Goal: Task Accomplishment & Management: Use online tool/utility

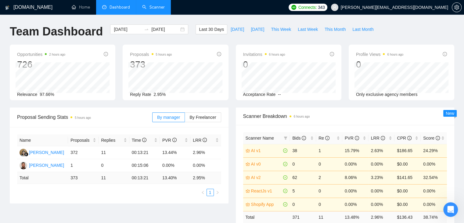
click at [155, 10] on link "Scanner" at bounding box center [153, 7] width 23 height 5
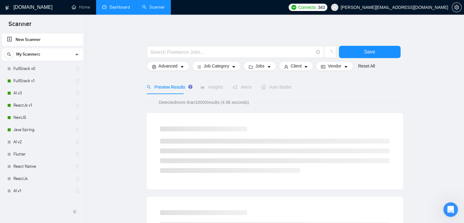
click at [107, 10] on link "Dashboard" at bounding box center [116, 7] width 28 height 5
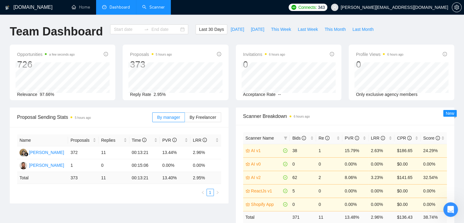
type input "2025-08-25"
type input "2025-09-24"
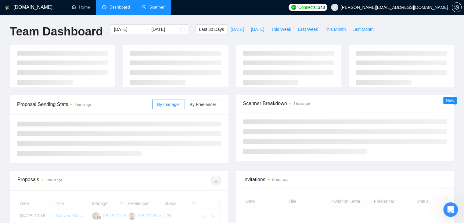
click at [233, 30] on span "Today" at bounding box center [237, 29] width 13 height 7
type input "2025-09-24"
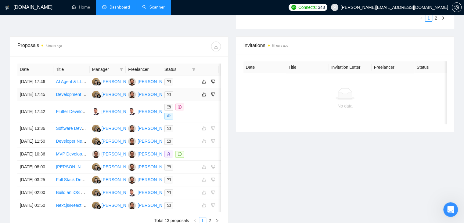
scroll to position [275, 0]
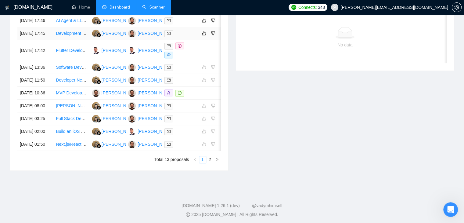
drag, startPoint x: 16, startPoint y: 47, endPoint x: 31, endPoint y: 45, distance: 15.0
click at [31, 45] on div "Date Title Manager Freelancer Status 24 Sep, 2025 17:46 AI Agent & LLM Expert –…" at bounding box center [119, 82] width 218 height 175
click at [6, 69] on div "Proposals 5 hours ago Date Title Manager Freelancer Status 24 Sep, 2025 17:46 A…" at bounding box center [119, 72] width 226 height 195
drag, startPoint x: 33, startPoint y: 66, endPoint x: 20, endPoint y: 48, distance: 22.4
click at [20, 48] on tbody "24 Sep, 2025 17:46 AI Agent & LLM Expert – CrewAI, LangChain, Autogen, n8n Enda…" at bounding box center [124, 82] width 214 height 136
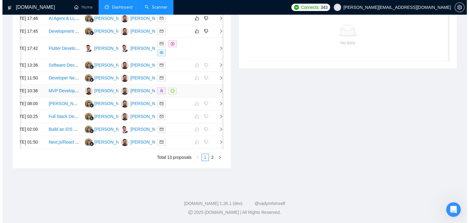
scroll to position [271, 0]
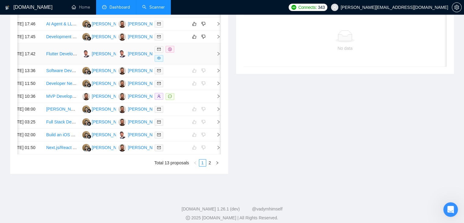
click at [215, 56] on span "right" at bounding box center [216, 54] width 9 height 4
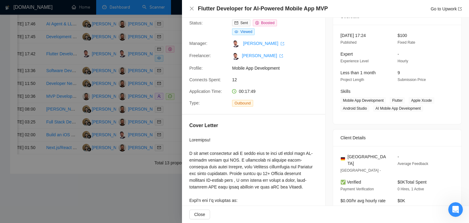
scroll to position [0, 0]
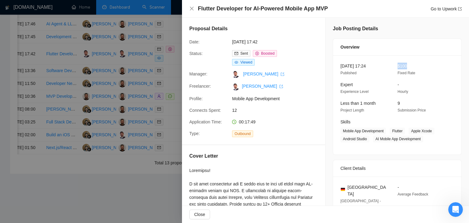
drag, startPoint x: 405, startPoint y: 66, endPoint x: 396, endPoint y: 66, distance: 9.5
click at [396, 66] on div "$100 Fixed Rate" at bounding box center [421, 70] width 52 height 14
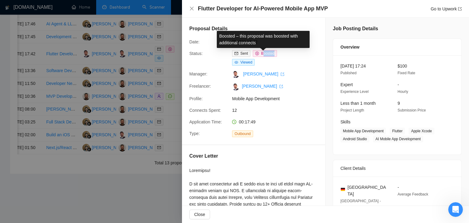
drag, startPoint x: 286, startPoint y: 56, endPoint x: 262, endPoint y: 54, distance: 23.9
click at [262, 54] on div "Sent Boosted Viewed" at bounding box center [262, 58] width 64 height 16
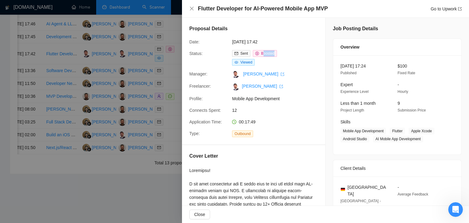
click at [261, 61] on div "Sent Boosted Viewed" at bounding box center [262, 58] width 64 height 16
drag, startPoint x: 408, startPoint y: 65, endPoint x: 398, endPoint y: 69, distance: 10.8
click at [398, 69] on div "$100 Fixed Rate" at bounding box center [421, 70] width 52 height 14
click at [321, 99] on span "Mobile App Development" at bounding box center [278, 98] width 92 height 7
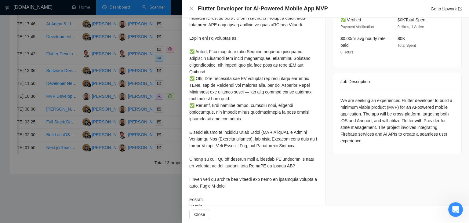
scroll to position [206, 0]
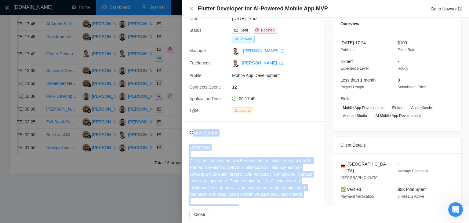
drag, startPoint x: 206, startPoint y: 194, endPoint x: 193, endPoint y: 125, distance: 70.8
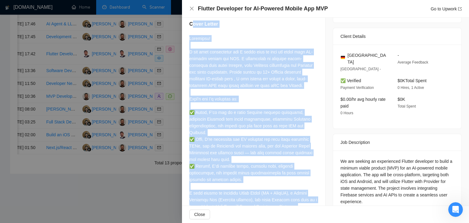
scroll to position [145, 0]
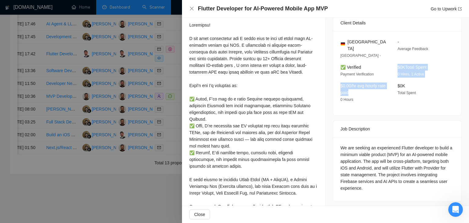
drag, startPoint x: 425, startPoint y: 61, endPoint x: 359, endPoint y: 88, distance: 71.5
click at [359, 88] on div "Germany Hamburg - - Average Feedback ✅ Verified Payment Verification $0K Total …" at bounding box center [397, 73] width 128 height 84
click at [359, 88] on div "$0.00/hr avg hourly rate paid 0 Hours" at bounding box center [364, 92] width 52 height 20
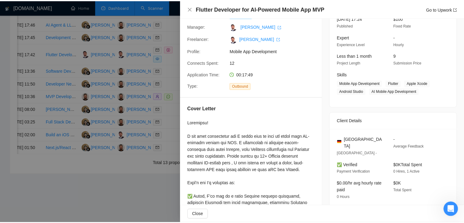
scroll to position [31, 0]
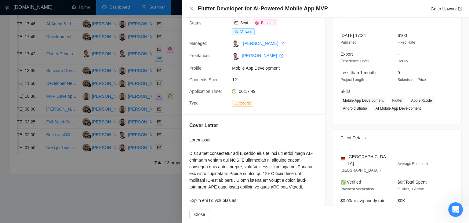
click at [192, 12] on div "Flutter Developer for AI-Powered Mobile App MVP Go to Upwork" at bounding box center [325, 9] width 272 height 8
click at [191, 9] on icon "close" at bounding box center [191, 8] width 5 height 5
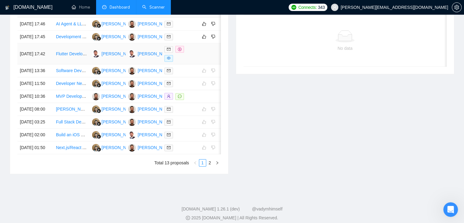
scroll to position [241, 0]
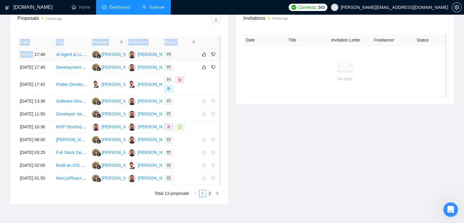
drag, startPoint x: 16, startPoint y: 83, endPoint x: 33, endPoint y: 55, distance: 32.6
click at [33, 55] on div "Date Title Manager Freelancer Status 24 Sep, 2025 17:46 AI Agent & LLM Expert –…" at bounding box center [119, 116] width 218 height 175
click at [0, 66] on div "GigRadar.io Home Dashboard Scanner Connects: 343 ahmad.abbas@xislabs.com Team D…" at bounding box center [232, 9] width 464 height 500
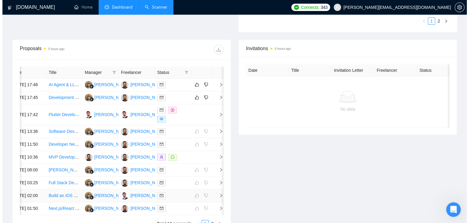
scroll to position [210, 0]
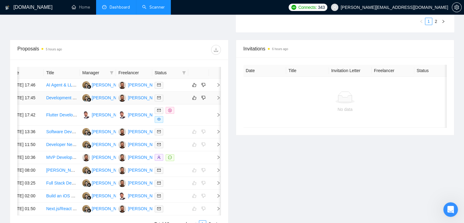
click at [216, 100] on icon "right" at bounding box center [218, 98] width 4 height 4
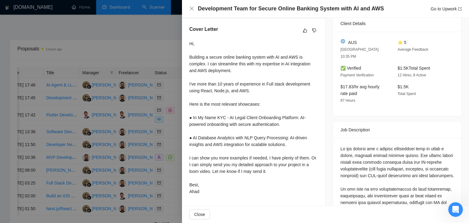
scroll to position [183, 0]
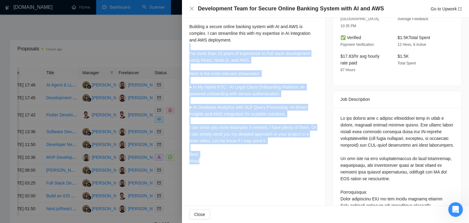
drag, startPoint x: 210, startPoint y: 163, endPoint x: 205, endPoint y: 47, distance: 115.5
click at [205, 47] on div "Hi, Building a secure online banking system with AI and AWS is complex. I can s…" at bounding box center [253, 87] width 128 height 154
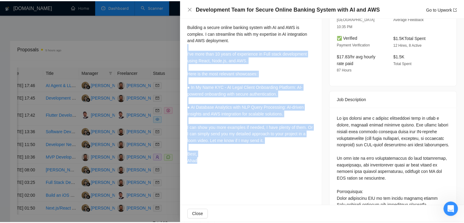
scroll to position [153, 0]
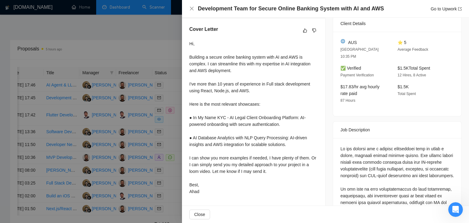
click at [176, 61] on div at bounding box center [234, 111] width 469 height 223
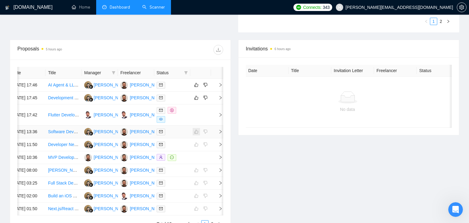
scroll to position [0, 8]
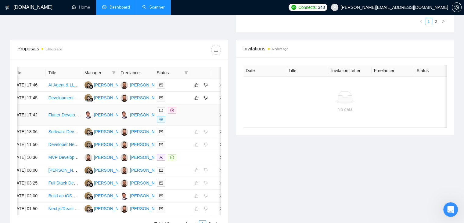
click at [217, 117] on span "right" at bounding box center [218, 115] width 9 height 4
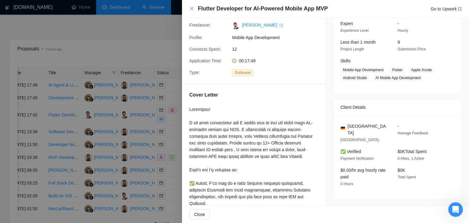
scroll to position [31, 0]
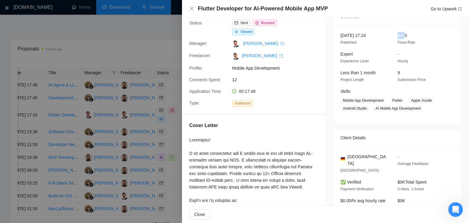
drag, startPoint x: 400, startPoint y: 36, endPoint x: 392, endPoint y: 37, distance: 8.0
click at [392, 37] on div "24 Sep, 2025 17:24 Published $100 Fixed Rate" at bounding box center [392, 39] width 109 height 14
click at [404, 34] on span "$100" at bounding box center [401, 35] width 9 height 5
drag, startPoint x: 411, startPoint y: 36, endPoint x: 398, endPoint y: 38, distance: 13.6
click at [398, 38] on div "$100 Fixed Rate" at bounding box center [421, 39] width 52 height 14
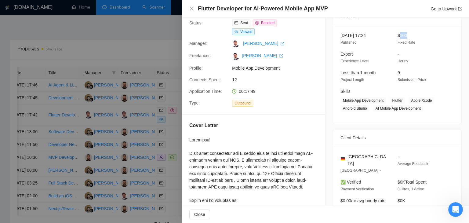
scroll to position [61, 0]
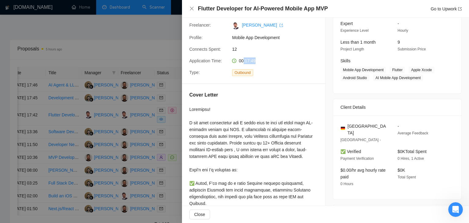
drag, startPoint x: 254, startPoint y: 62, endPoint x: 242, endPoint y: 63, distance: 11.6
click at [242, 63] on span "00:17:49" at bounding box center [247, 60] width 17 height 5
click at [229, 105] on div "Cover Letter" at bounding box center [253, 217] width 143 height 267
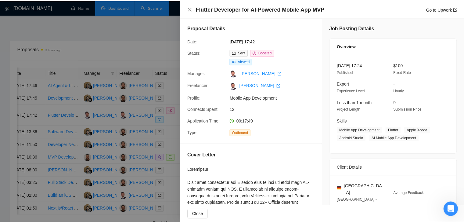
scroll to position [0, 0]
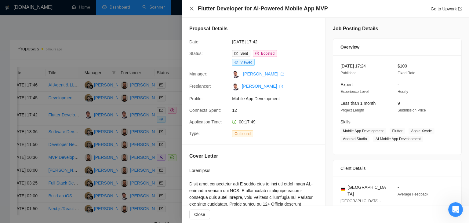
click at [191, 8] on icon "close" at bounding box center [191, 8] width 5 height 5
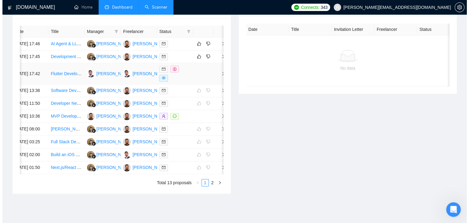
scroll to position [241, 0]
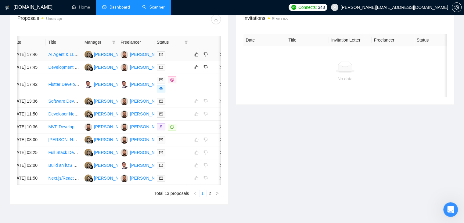
click at [217, 60] on td at bounding box center [217, 54] width 12 height 13
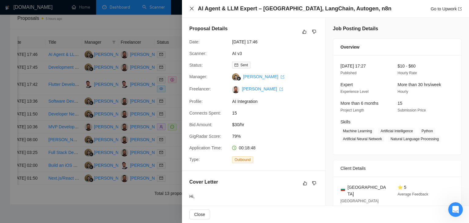
click at [190, 8] on icon "close" at bounding box center [191, 8] width 5 height 5
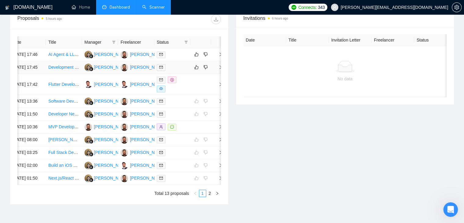
click at [216, 73] on td at bounding box center [217, 67] width 12 height 13
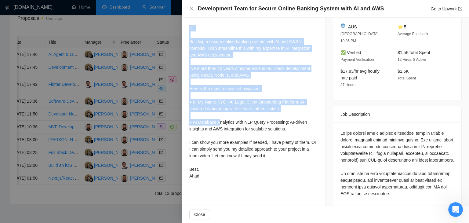
scroll to position [183, 0]
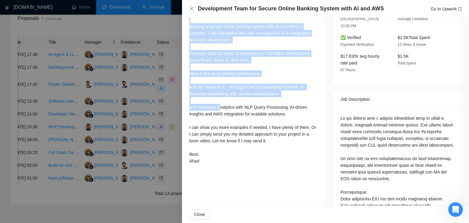
drag, startPoint x: 189, startPoint y: 43, endPoint x: 219, endPoint y: 106, distance: 69.5
click at [219, 106] on div "Hi, Building a secure online banking system with AI and AWS is complex. I can s…" at bounding box center [253, 87] width 128 height 154
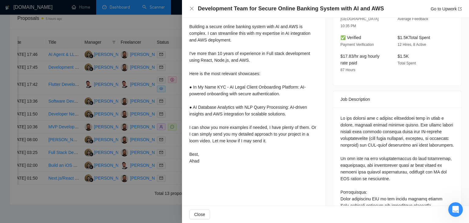
click at [241, 136] on div "Hi, Building a secure online banking system with AI and AWS is complex. I can s…" at bounding box center [253, 87] width 128 height 154
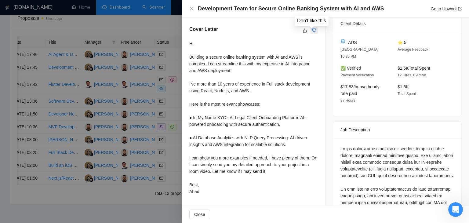
click at [315, 32] on button "button" at bounding box center [313, 30] width 7 height 7
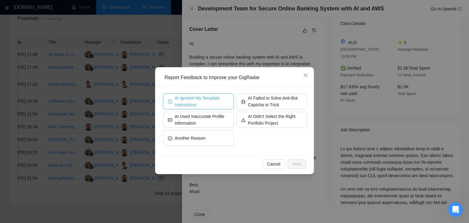
click at [198, 100] on span "AI Ignored My Template Instructions" at bounding box center [202, 101] width 54 height 13
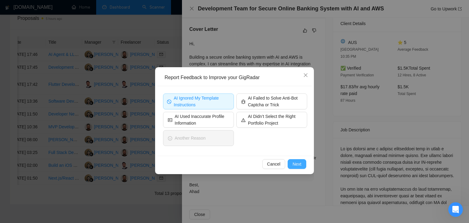
click at [295, 163] on span "Next" at bounding box center [296, 164] width 9 height 7
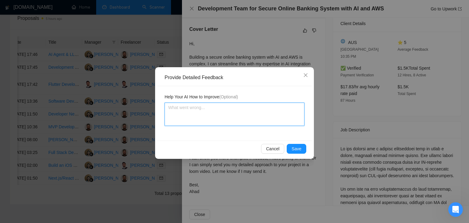
click at [213, 114] on textarea at bounding box center [235, 114] width 140 height 23
type textarea "T"
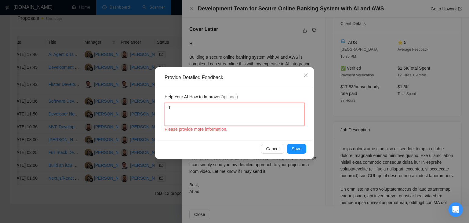
type textarea "Th"
type textarea "The"
type textarea "Ther"
type textarea "There"
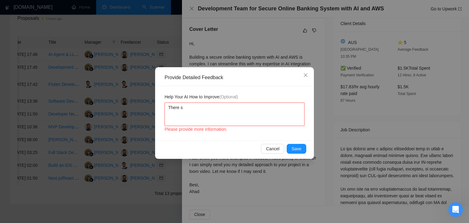
type textarea "There sh"
type textarea "There sho"
type textarea "There shou"
type textarea "There shoul"
type textarea "There should"
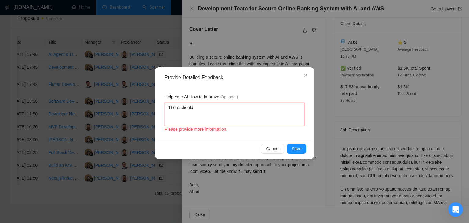
type textarea "There shouldn"
type textarea "There shouldn'"
type textarea "There shouldn't"
type textarea "There shouldn't b"
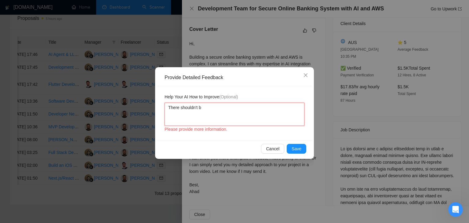
type textarea "There shouldn't be"
type textarea "There shouldn't be a"
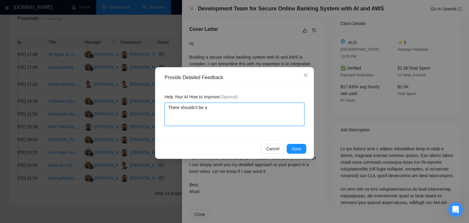
type textarea "There shouldn't be a"
type textarea "There shouldn't be a l"
type textarea "There shouldn't be a li"
type textarea "There shouldn't be a line"
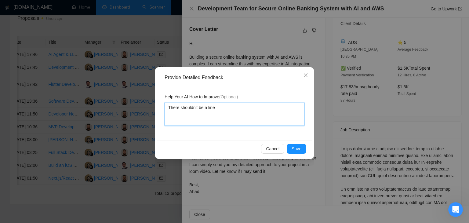
type textarea "There shouldn't be a line s"
type textarea "There shouldn't be a line sp"
type textarea "There shouldn't be a line spa"
type textarea "There shouldn't be a line spac"
type textarea "There shouldn't be a line space"
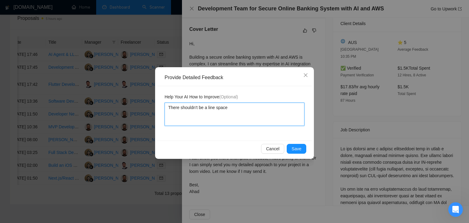
type textarea "There shouldn't be a line space"
type textarea "There shouldn't be a line space a"
type textarea "There shouldn't be a line space af"
type textarea "There shouldn't be a line space aft"
type textarea "There shouldn't be a line space afte"
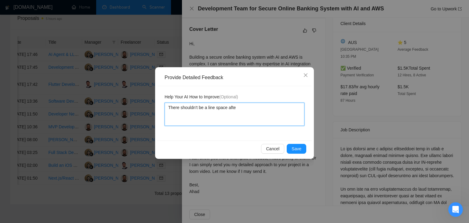
type textarea "There shouldn't be a line space after"
type textarea "There shouldn't be a line space after ""
type textarea "There shouldn't be a line space after """
type textarea "There shouldn't be a line space after "h""
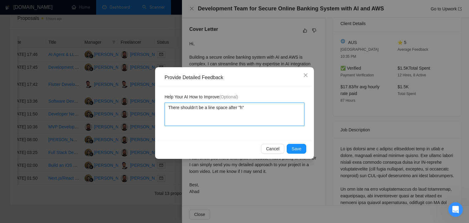
type textarea "There shouldn't be a line space after "he""
type textarea "There shouldn't be a line space after "her""
type textarea "There shouldn't be a line space after "here""
type textarea "There shouldn't be a line space after "here ""
type textarea "There shouldn't be a line space after "here a""
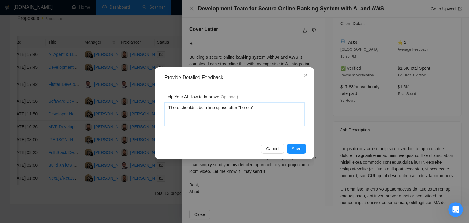
type textarea "There shouldn't be a line space after "here ar""
type textarea "There shouldn't be a line space after "here are""
type textarea "There shouldn't be a line space after "here are ""
type textarea "There shouldn't be a line space after "here are m""
type textarea "There shouldn't be a line space after "here are my""
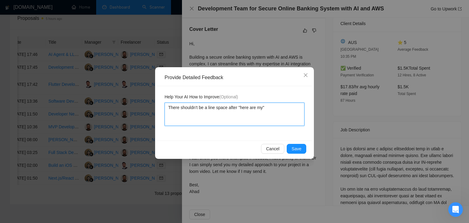
type textarea "There shouldn't be a line space after "here are my ""
type textarea "There shouldn't be a line space after "here are my r""
type textarea "There shouldn't be a line space after "here are my re""
type textarea "There shouldn't be a line space after "here are my rel""
type textarea "There shouldn't be a line space after "here are my rele""
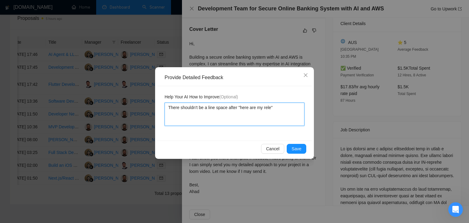
type textarea "There shouldn't be a line space after "here are my relev""
type textarea "There shouldn't be a line space after "here are my releva""
type textarea "There shouldn't be a line space after "here are my relevan""
type textarea "There shouldn't be a line space after "here are my relevant""
type textarea "There shouldn't be a line space after "here are my relevant ""
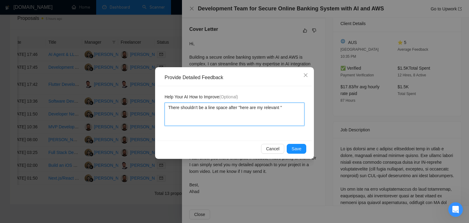
type textarea "There shouldn't be a line space after "here are my relevant s""
type textarea "There shouldn't be a line space after "here are my relevant sh""
type textarea "There shouldn't be a line space after "here are my relevant sho""
type textarea "There shouldn't be a line space after "here are my relevant show""
type textarea "There shouldn't be a line space after "here are my relevant showc""
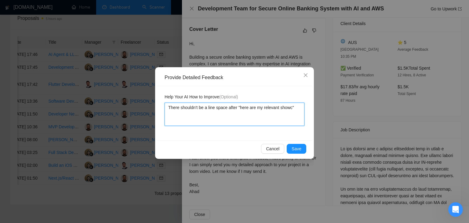
type textarea "There shouldn't be a line space after "here are my relevant showca""
type textarea "There shouldn't be a line space after "here are my relevant showcas""
type textarea "There shouldn't be a line space after "here are my relevant showcase""
type textarea "There shouldn't be a line space after "here are my relevant showcases""
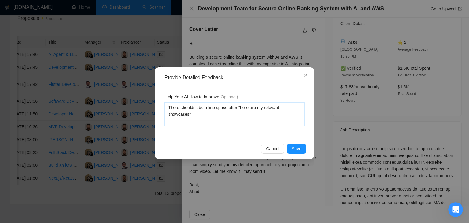
type textarea "There shouldn't be a line space after "here are my relevant showcases" d"
type textarea "There shouldn't be a line space after "here are my relevant showcases" do"
type textarea "There shouldn't be a line space after "here are my relevant showcases" do n"
type textarea "There shouldn't be a line space after "here are my relevant showcases" do no"
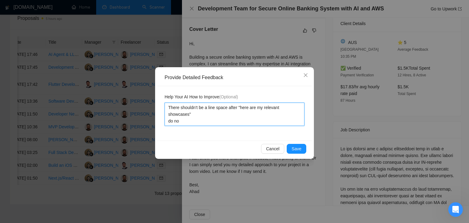
type textarea "There shouldn't be a line space after "here are my relevant showcases" do not"
type textarea "There shouldn't be a line space after "here are my relevant showcases" do not r"
type textarea "There shouldn't be a line space after "here are my relevant showcases" do not re"
type textarea "There shouldn't be a line space after "here are my relevant showcases" do not r…"
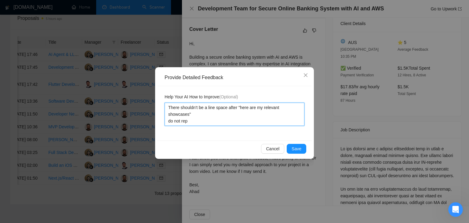
type textarea "There shouldn't be a line space after "here are my relevant showcases" do not r…"
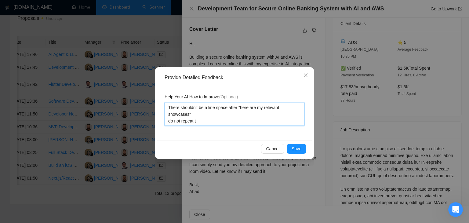
type textarea "There shouldn't be a line space after "here are my relevant showcases" do not r…"
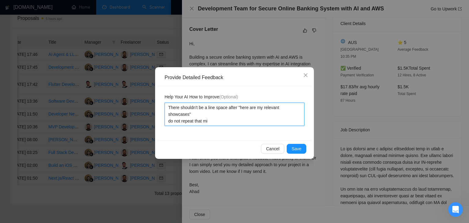
type textarea "There shouldn't be a line space after "here are my relevant showcases" do not r…"
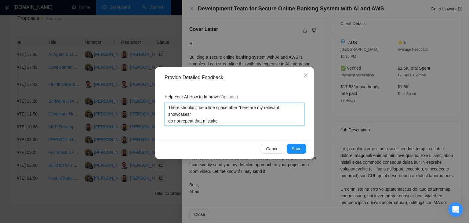
type textarea "There shouldn't be a line space after "here are my relevant showcases" do not r…"
click at [227, 115] on textarea "There shouldn't be a line space after "here are my relevant showcases" do not r…" at bounding box center [235, 114] width 140 height 23
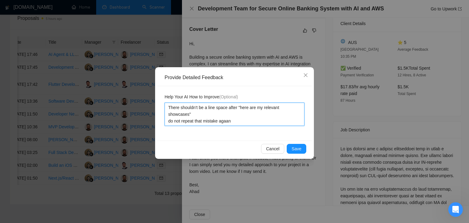
click at [232, 115] on textarea "There shouldn't be a line space after "here are my relevant showcases" do not r…" at bounding box center [235, 114] width 140 height 23
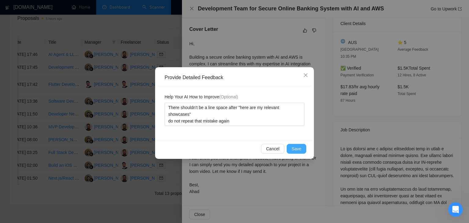
click at [295, 150] on span "Save" at bounding box center [296, 148] width 10 height 7
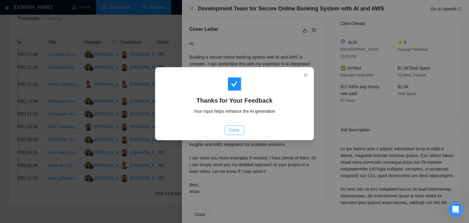
click at [238, 132] on span "Done" at bounding box center [234, 130] width 10 height 7
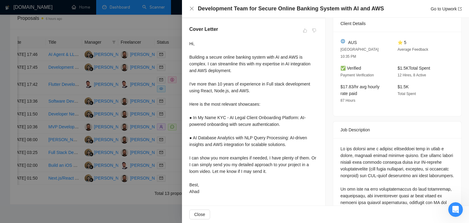
click at [193, 11] on div "Development Team for Secure Online Banking System with AI and AWS Go to Upwork" at bounding box center [325, 9] width 272 height 8
click at [192, 8] on icon "close" at bounding box center [191, 8] width 5 height 5
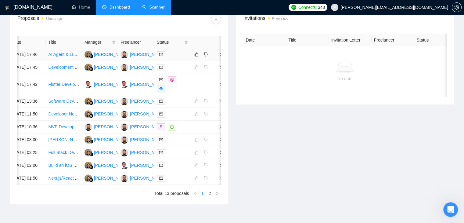
click at [218, 56] on span "right" at bounding box center [218, 54] width 9 height 4
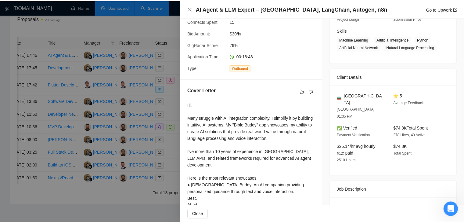
scroll to position [122, 0]
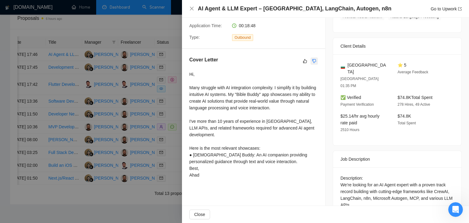
click at [315, 61] on button "button" at bounding box center [313, 60] width 7 height 7
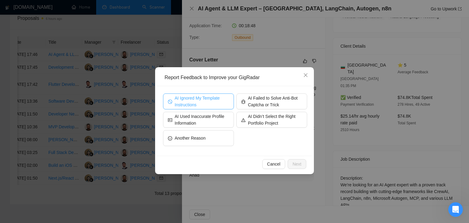
click at [188, 95] on span "AI Ignored My Template Instructions" at bounding box center [202, 101] width 54 height 13
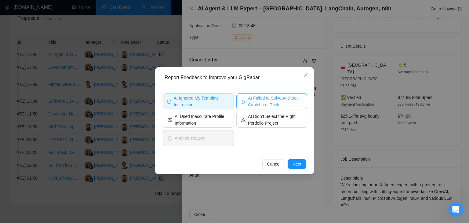
click at [277, 101] on span "AI Failed to Solve Anti-Bot Captcha or Trick" at bounding box center [275, 101] width 54 height 13
click at [300, 167] on span "Next" at bounding box center [296, 164] width 9 height 7
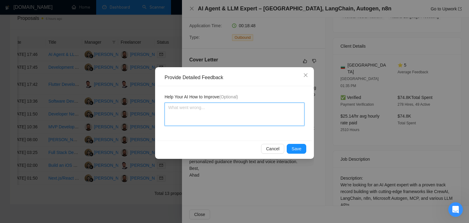
click at [216, 116] on textarea at bounding box center [235, 114] width 140 height 23
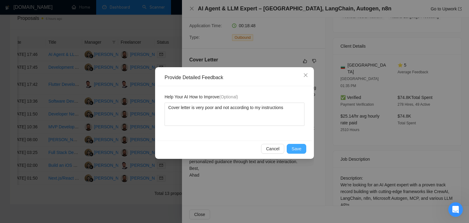
click at [291, 146] on button "Save" at bounding box center [297, 149] width 20 height 10
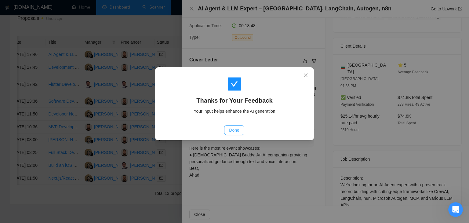
click at [243, 129] on button "Done" at bounding box center [234, 130] width 20 height 10
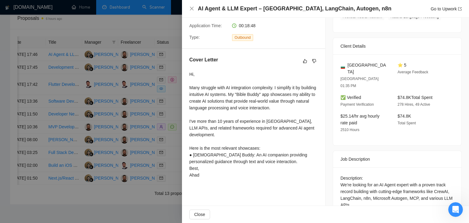
click at [191, 12] on div "AI Agent & LLM Expert – CrewAI, LangChain, Autogen, n8n Go to Upwork" at bounding box center [325, 9] width 272 height 8
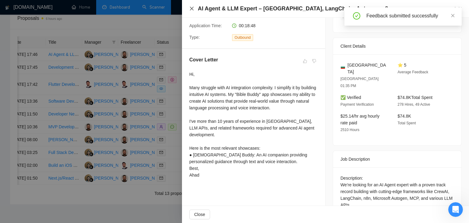
click at [193, 7] on icon "close" at bounding box center [192, 9] width 4 height 4
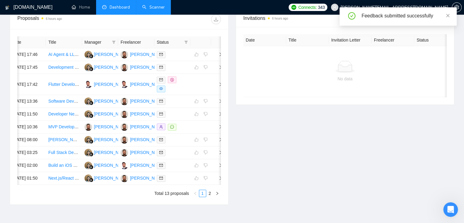
click at [145, 5] on link "Scanner" at bounding box center [153, 7] width 23 height 5
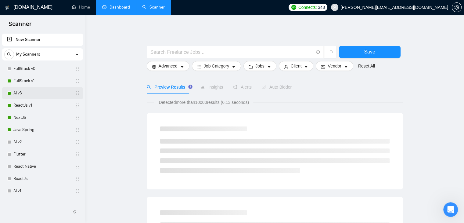
drag, startPoint x: 19, startPoint y: 92, endPoint x: 21, endPoint y: 97, distance: 5.7
click at [19, 91] on link "AI v3" at bounding box center [42, 93] width 58 height 12
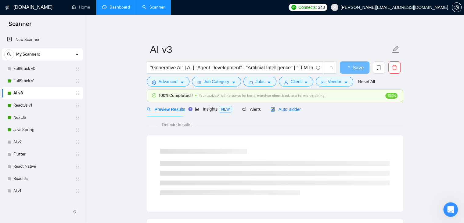
click at [277, 110] on span "Auto Bidder" at bounding box center [286, 109] width 30 height 5
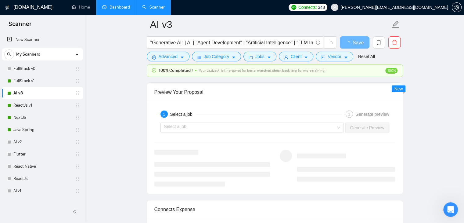
scroll to position [1160, 0]
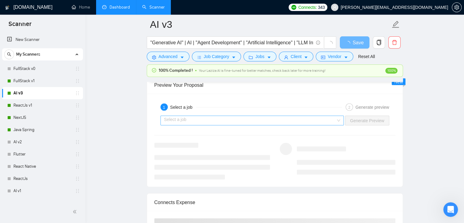
click at [296, 118] on input "search" at bounding box center [250, 120] width 172 height 9
click at [257, 117] on input "search" at bounding box center [250, 120] width 172 height 9
click at [258, 118] on input "search" at bounding box center [250, 120] width 172 height 9
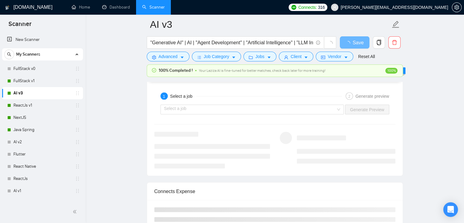
scroll to position [1160, 0]
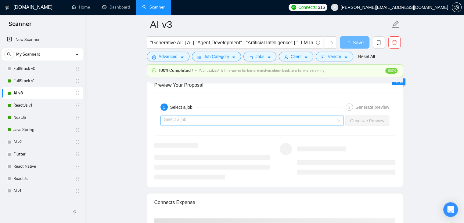
click at [280, 118] on input "search" at bounding box center [250, 120] width 172 height 9
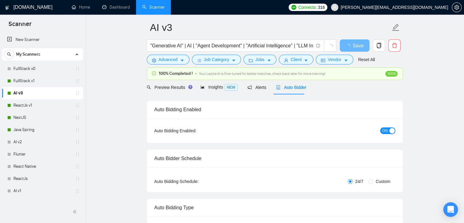
scroll to position [0, 0]
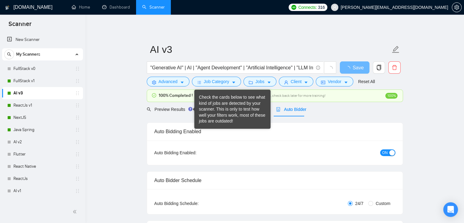
click at [204, 115] on div "Check the cards below to see what kind of jobs are detected by your scanner. Th…" at bounding box center [232, 109] width 67 height 30
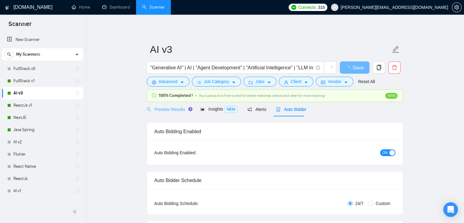
click at [159, 104] on div "Preview Results" at bounding box center [169, 109] width 44 height 14
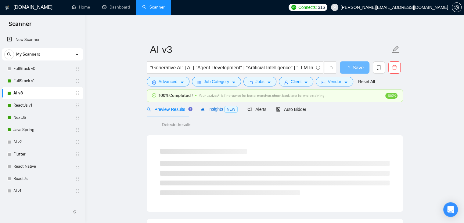
click at [212, 112] on div "Insights NEW" at bounding box center [219, 109] width 37 height 7
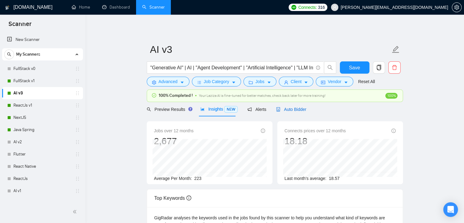
click at [283, 111] on span "Auto Bidder" at bounding box center [291, 109] width 30 height 5
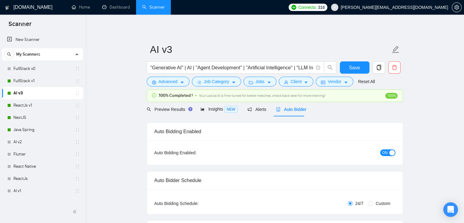
checkbox input "true"
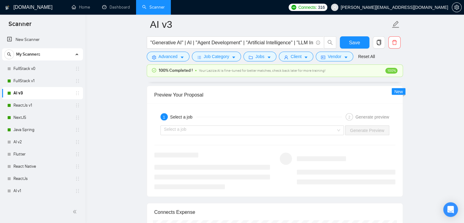
scroll to position [1160, 0]
click at [272, 131] on input "search" at bounding box center [250, 129] width 172 height 9
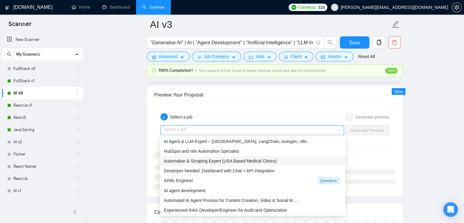
click at [244, 162] on span "Automation & Scraping Expert (USA Based Medical Clinics)" at bounding box center [220, 160] width 113 height 5
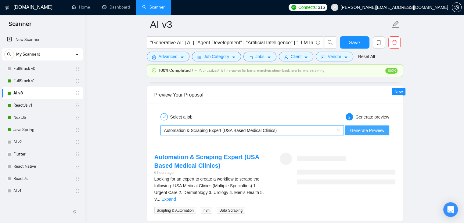
click at [351, 131] on button "Generate Preview" at bounding box center [367, 130] width 44 height 10
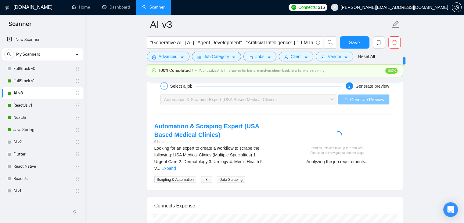
scroll to position [1221, 0]
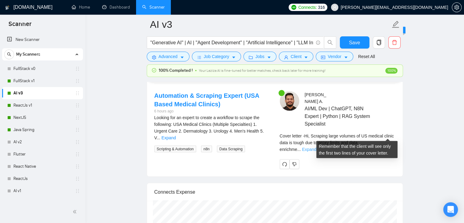
click at [317, 147] on link "Expand" at bounding box center [309, 149] width 14 height 5
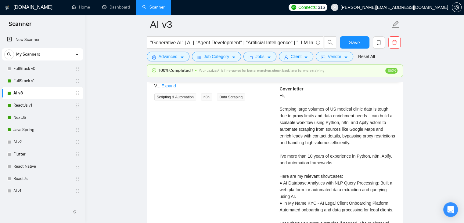
scroll to position [1282, 0]
